Goal: Task Accomplishment & Management: Use online tool/utility

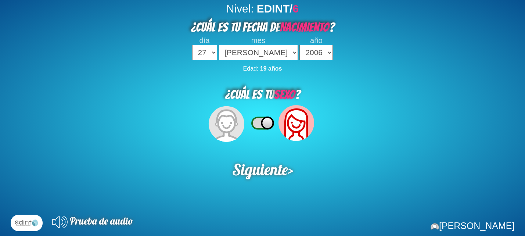
select select "27"
select select "07"
select select "2006"
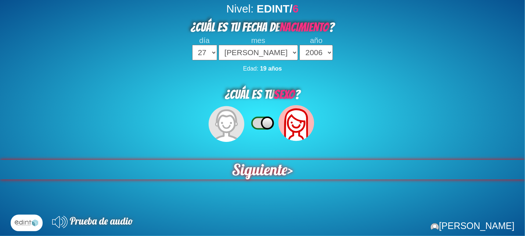
click at [267, 165] on span "Siguiente" at bounding box center [259, 169] width 55 height 19
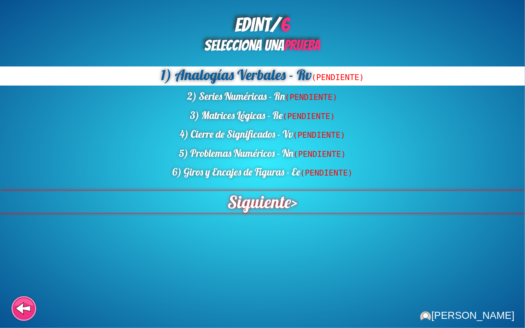
click at [272, 204] on span "Siguiente" at bounding box center [259, 202] width 64 height 22
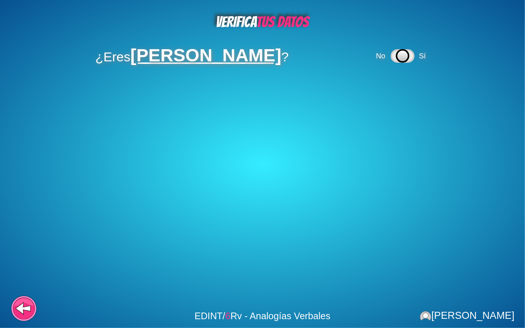
click at [397, 60] on icon at bounding box center [402, 56] width 12 height 12
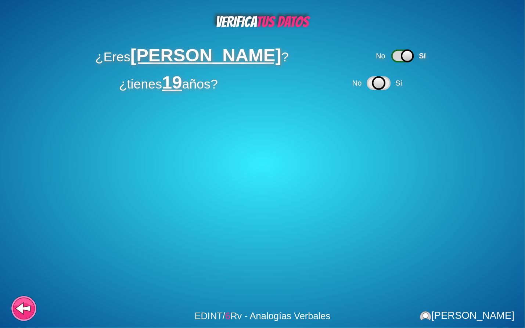
click at [382, 78] on icon at bounding box center [379, 83] width 12 height 12
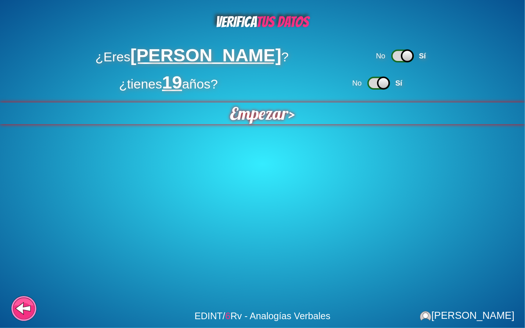
click at [263, 122] on span "Empezar" at bounding box center [259, 113] width 58 height 22
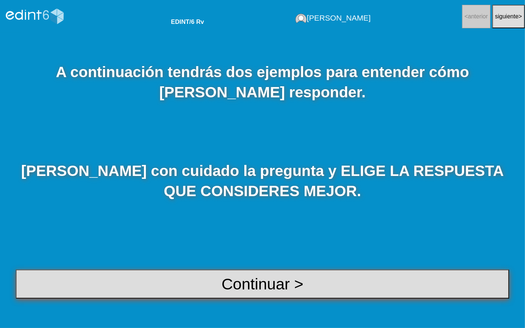
click at [272, 235] on button "Continuar >" at bounding box center [262, 284] width 493 height 29
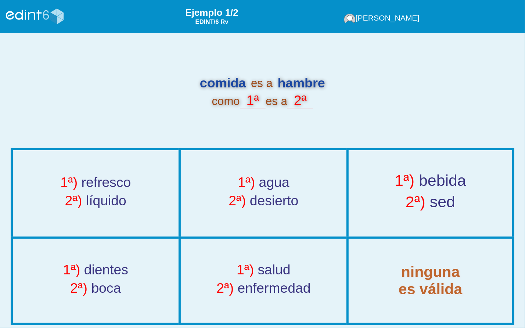
click at [368, 187] on div "1ª) bebida" at bounding box center [430, 182] width 186 height 21
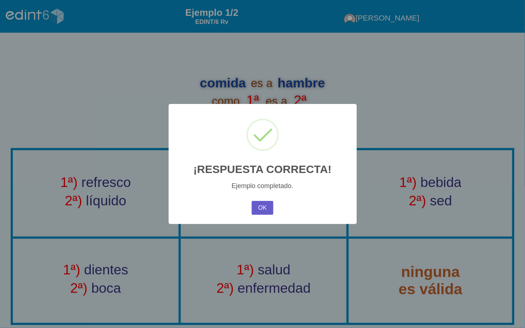
click at [269, 210] on button "OK" at bounding box center [262, 208] width 21 height 14
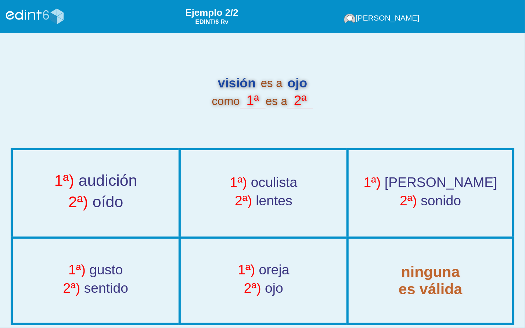
click at [96, 176] on span "audición" at bounding box center [107, 181] width 59 height 18
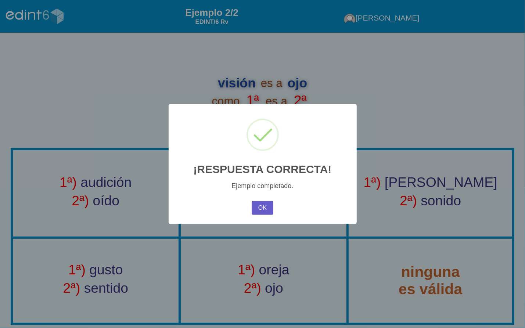
click at [259, 210] on button "OK" at bounding box center [262, 208] width 21 height 14
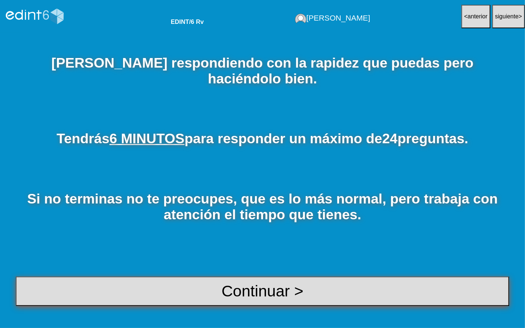
click at [237, 235] on button "Continuar >" at bounding box center [262, 291] width 493 height 29
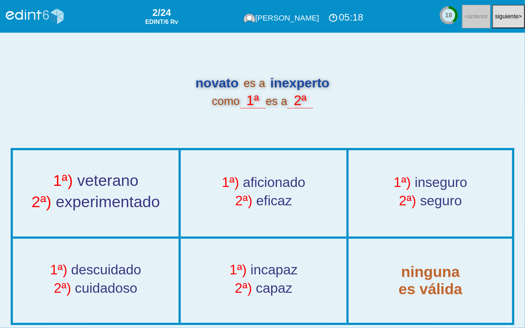
click at [120, 191] on div "1ª) veterano" at bounding box center [95, 182] width 189 height 21
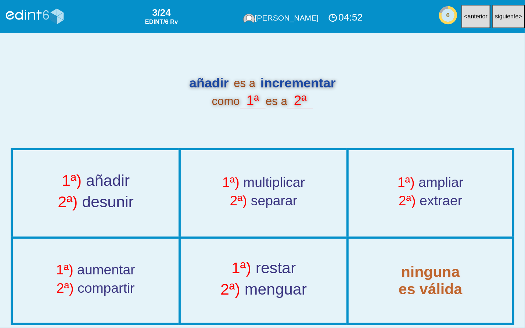
click at [239, 235] on span "2ª)" at bounding box center [230, 289] width 20 height 18
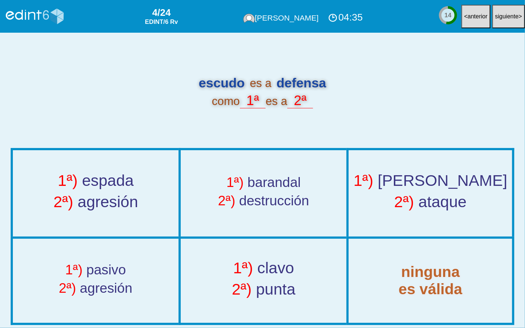
click at [453, 179] on span "[PERSON_NAME]" at bounding box center [443, 181] width 130 height 18
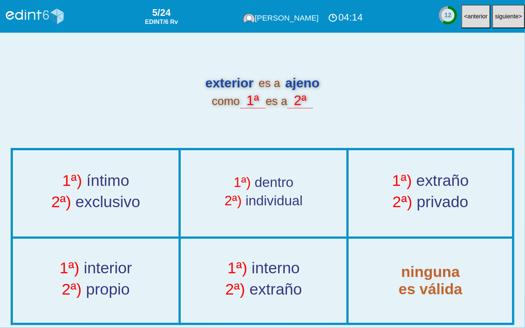
click at [130, 235] on div "2ª) propio" at bounding box center [95, 291] width 189 height 21
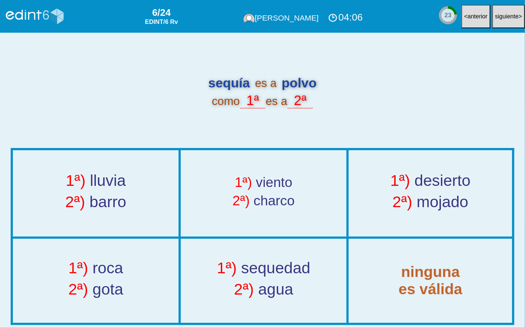
click at [253, 235] on span "sequedad" at bounding box center [275, 268] width 69 height 18
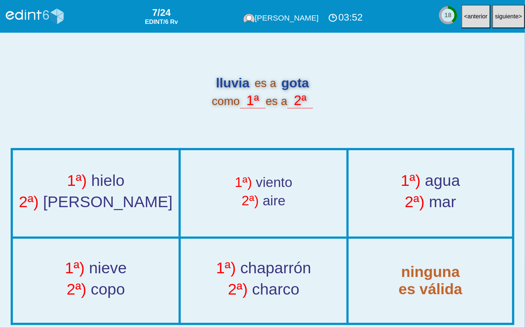
click at [155, 235] on div "2ª) copo" at bounding box center [95, 291] width 189 height 21
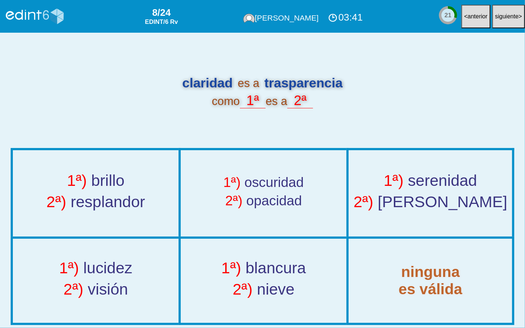
click at [155, 225] on div "1ª) brillo 2ª) resplandor" at bounding box center [96, 193] width 164 height 85
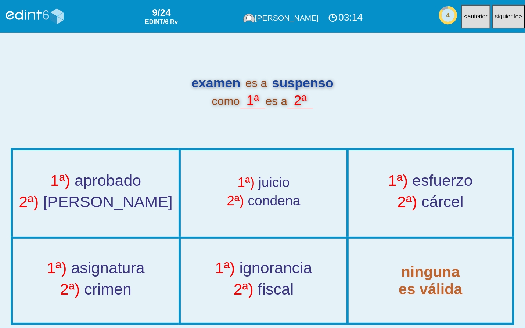
click at [263, 233] on div "1ª) juicio 2ª) condena" at bounding box center [263, 193] width 164 height 85
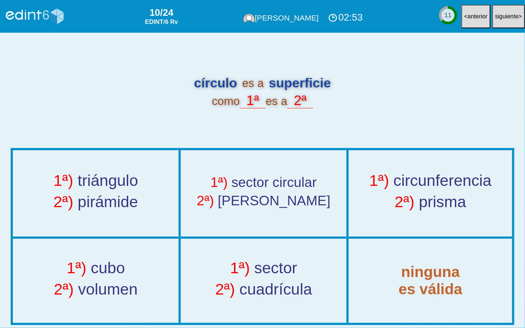
click at [148, 212] on div "1ª) triángulo 2ª) pirámide" at bounding box center [96, 193] width 164 height 85
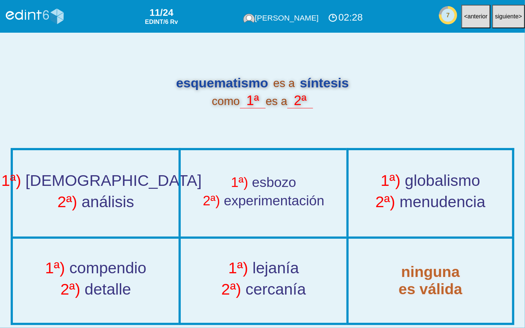
click at [126, 235] on div "1ª) compendio 2ª) detalle" at bounding box center [96, 280] width 164 height 83
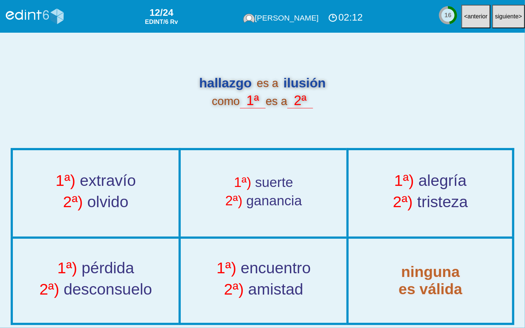
click at [151, 235] on div "1ª) pérdida" at bounding box center [95, 270] width 189 height 21
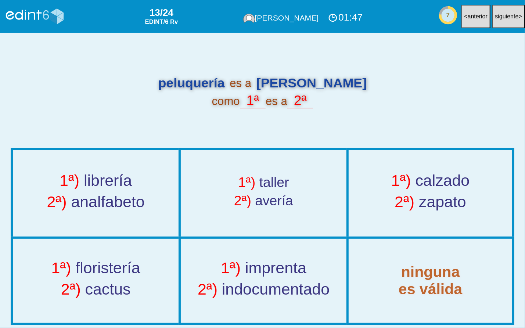
click at [112, 205] on span "analfabeto" at bounding box center [107, 202] width 73 height 18
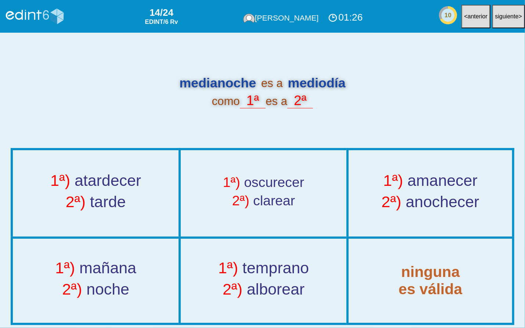
click at [157, 224] on div "1ª) atardecer 2ª) tarde" at bounding box center [96, 193] width 164 height 85
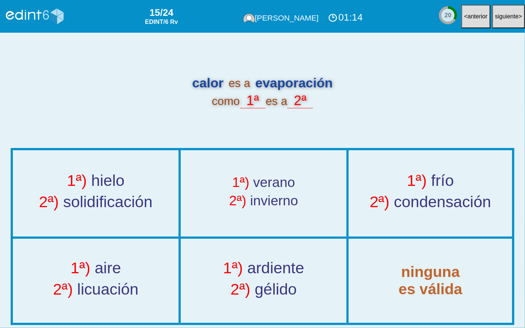
click at [150, 227] on div "1ª) hielo 2ª) solidificación" at bounding box center [96, 193] width 164 height 85
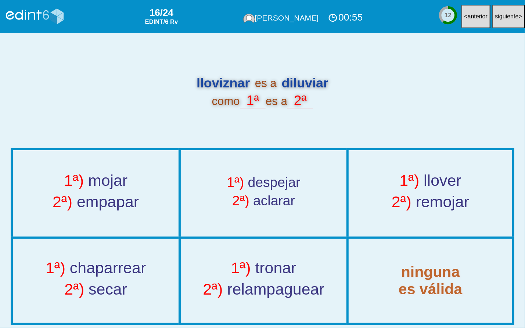
click at [158, 183] on div "1ª) mojar" at bounding box center [95, 182] width 189 height 21
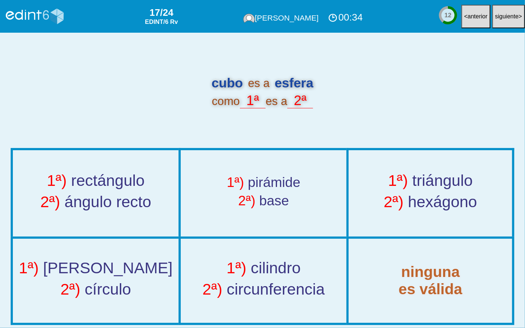
click at [279, 235] on span "circunferencia" at bounding box center [276, 289] width 98 height 18
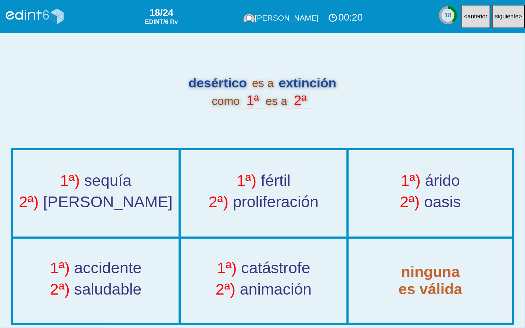
click at [244, 211] on div "2ª) proliferación" at bounding box center [263, 203] width 189 height 21
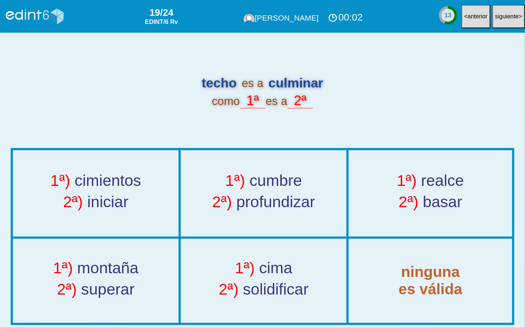
click at [106, 201] on span "iniciar" at bounding box center [107, 202] width 41 height 18
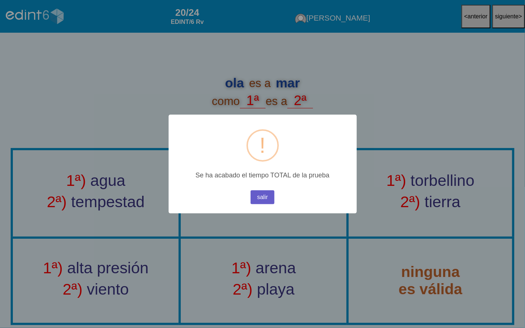
click at [260, 202] on button "salir" at bounding box center [262, 197] width 24 height 14
